Goal: Task Accomplishment & Management: Manage account settings

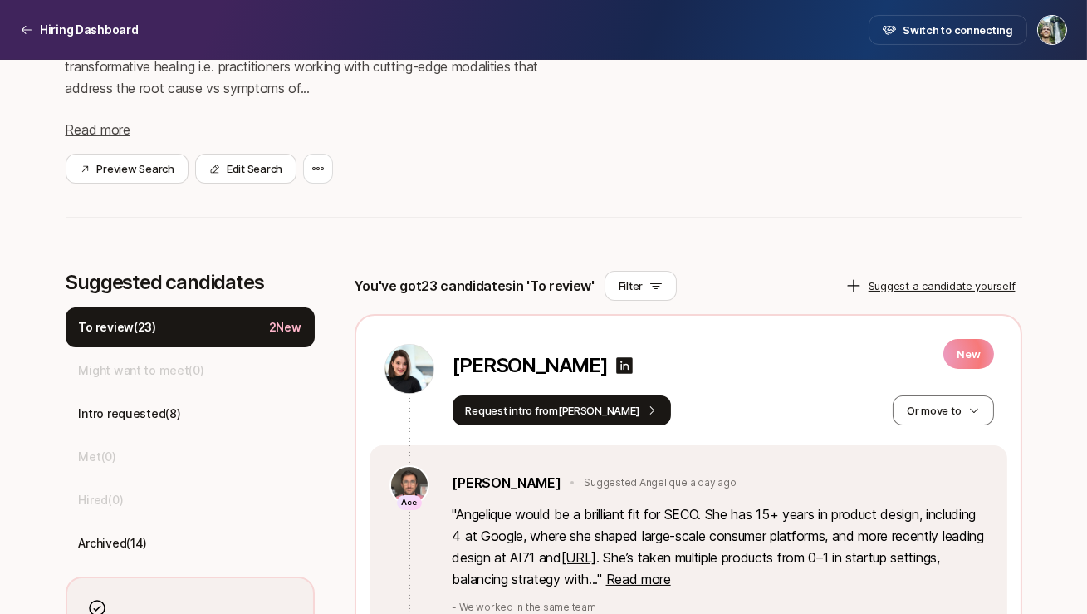
scroll to position [272, 0]
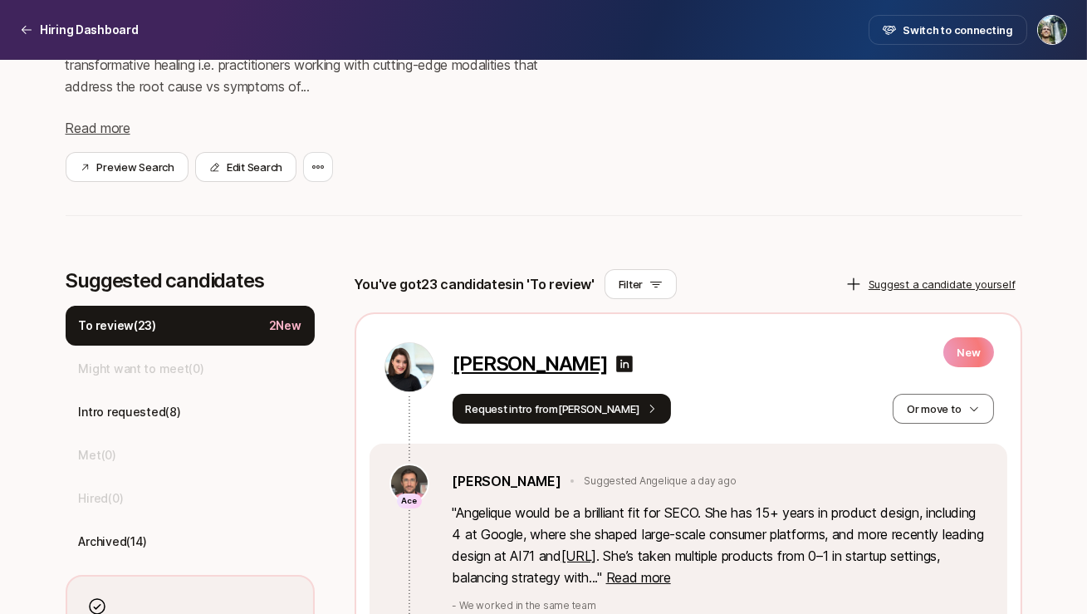
click at [528, 360] on p "[PERSON_NAME]" at bounding box center [530, 363] width 155 height 23
click at [365, 360] on div "[PERSON_NAME] New Request intro from [PERSON_NAME] move to Ace [PERSON_NAME] Su…" at bounding box center [688, 535] width 664 height 442
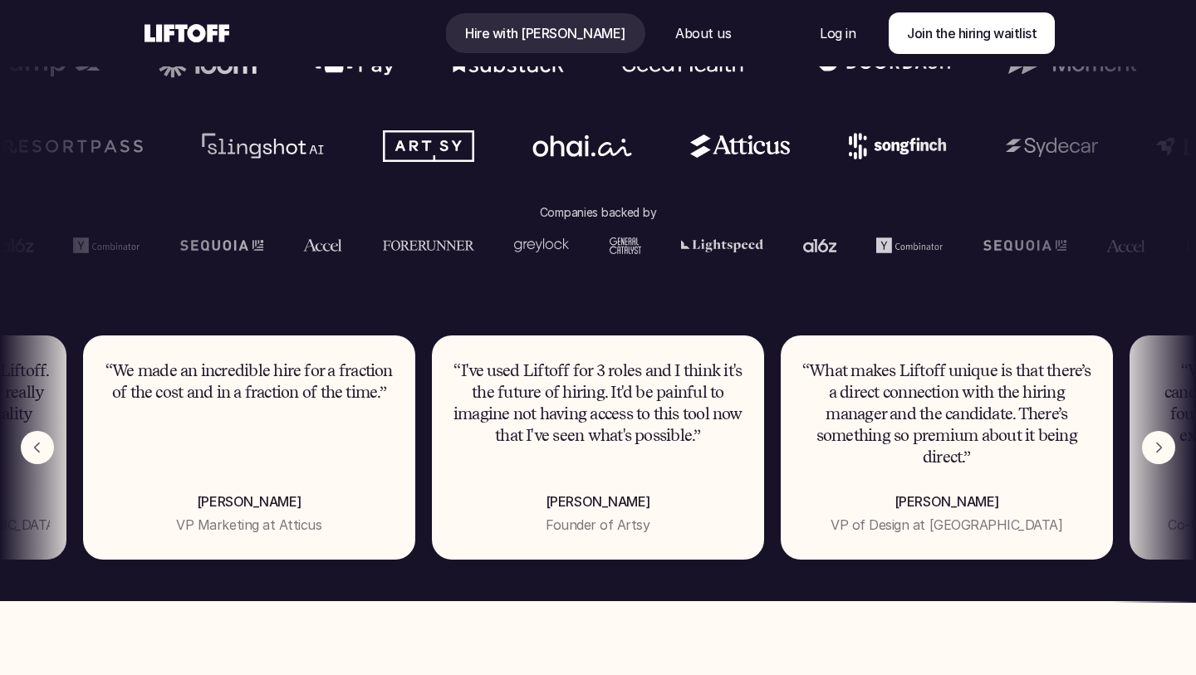
scroll to position [807, 0]
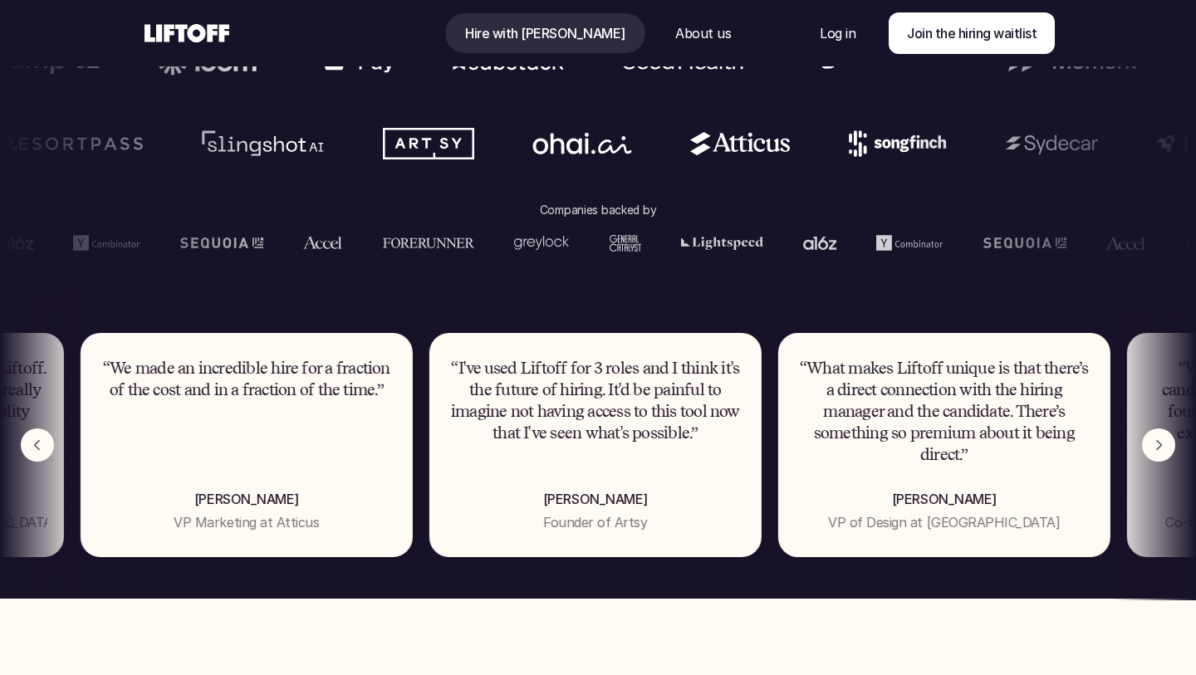
drag, startPoint x: 701, startPoint y: 438, endPoint x: 699, endPoint y: 414, distance: 24.2
click at [699, 414] on p "“I've used Liftoff for 3 roles and I think it's the future of hiring. It'd be p…" at bounding box center [595, 401] width 299 height 86
